Goal: Task Accomplishment & Management: Manage account settings

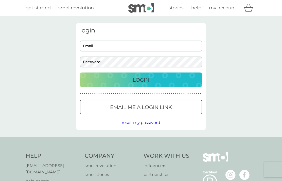
click at [173, 45] on input "Email" at bounding box center [141, 46] width 122 height 11
type input "ann_e09@yahoo.com"
click at [166, 78] on div "Login" at bounding box center [140, 80] width 111 height 8
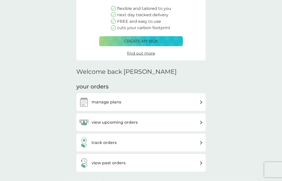
scroll to position [63, 0]
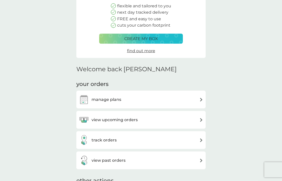
click at [194, 101] on div "manage plans" at bounding box center [141, 99] width 124 height 10
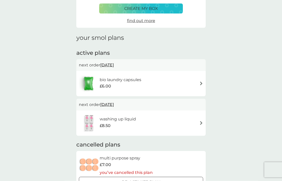
scroll to position [48, 0]
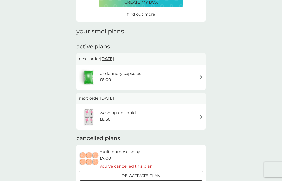
click at [190, 116] on div "washing up liquid £8.50" at bounding box center [141, 117] width 124 height 18
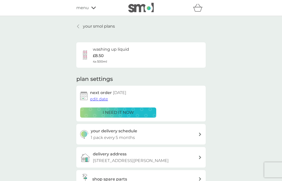
click at [99, 100] on span "edit date" at bounding box center [99, 98] width 18 height 5
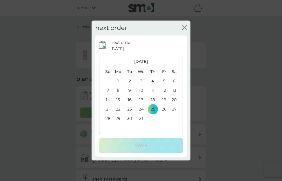
click at [108, 62] on th "‹" at bounding box center [105, 61] width 13 height 11
click at [106, 62] on span "‹" at bounding box center [105, 61] width 5 height 11
click at [175, 110] on td "25" at bounding box center [176, 109] width 13 height 9
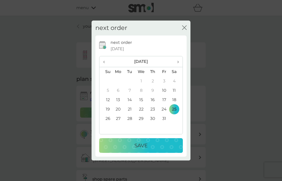
click at [144, 143] on p "Save" at bounding box center [140, 145] width 13 height 8
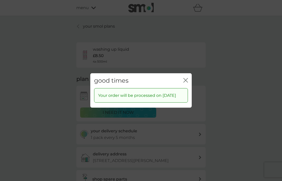
click at [154, 95] on p "Your order will be processed on [DATE]" at bounding box center [137, 95] width 78 height 7
click at [185, 78] on icon "close" at bounding box center [185, 80] width 5 height 5
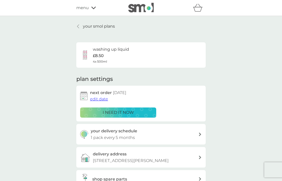
click at [200, 134] on icon at bounding box center [200, 134] width 3 height 4
select select "5"
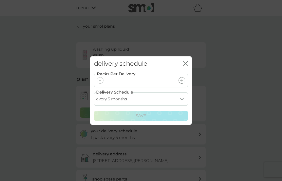
click at [183, 97] on select "every 1 month every 2 months every 3 months every 4 months every 5 months every…" at bounding box center [141, 98] width 94 height 13
click at [186, 63] on icon "close" at bounding box center [185, 63] width 5 height 5
